Goal: Task Accomplishment & Management: Manage account settings

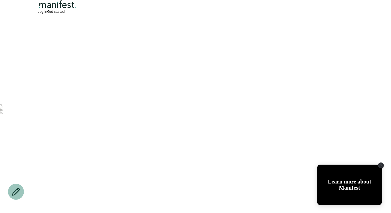
scroll to position [1357, 0]
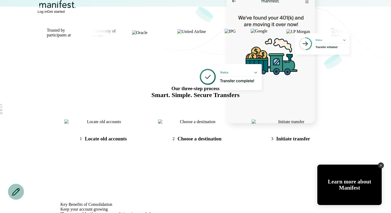
scroll to position [279, 0]
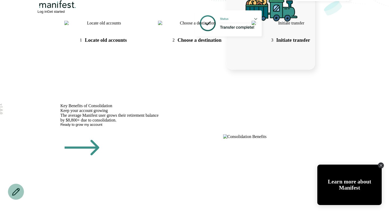
click at [92, 26] on img at bounding box center [101, 23] width 75 height 5
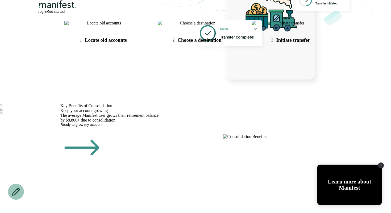
click at [189, 26] on img at bounding box center [195, 23] width 75 height 5
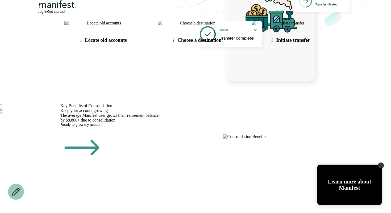
click at [268, 26] on img at bounding box center [288, 23] width 75 height 5
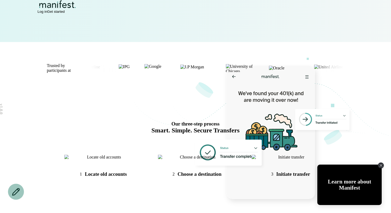
scroll to position [0, 0]
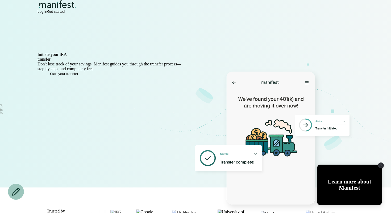
click at [47, 14] on span "Log in" at bounding box center [42, 12] width 10 height 4
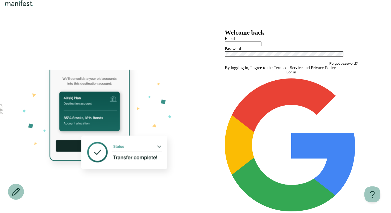
click at [241, 46] on input "text" at bounding box center [243, 43] width 37 height 5
type input "**********"
click at [275, 74] on button "Log in" at bounding box center [291, 72] width 133 height 4
